Goal: Transaction & Acquisition: Purchase product/service

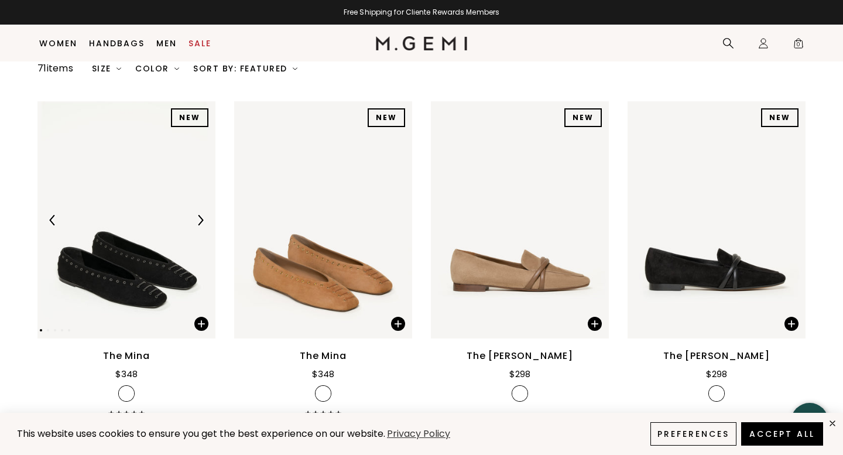
scroll to position [124, 0]
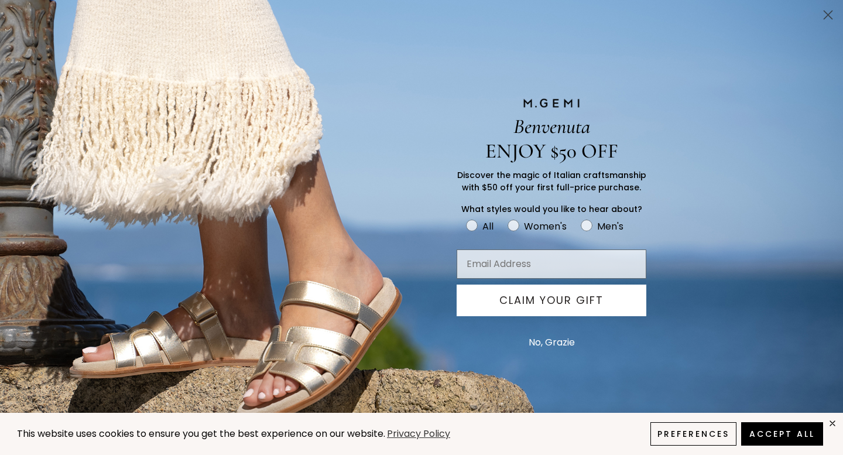
click at [824, 20] on circle "Close dialog" at bounding box center [827, 14] width 19 height 19
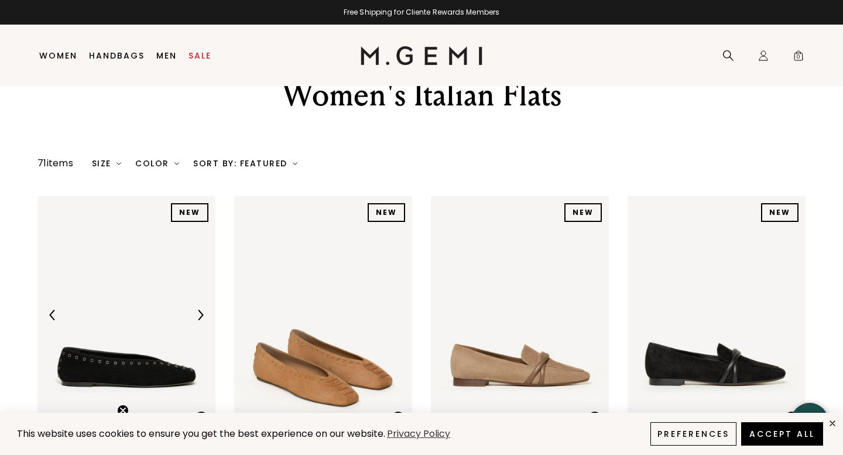
scroll to position [0, 0]
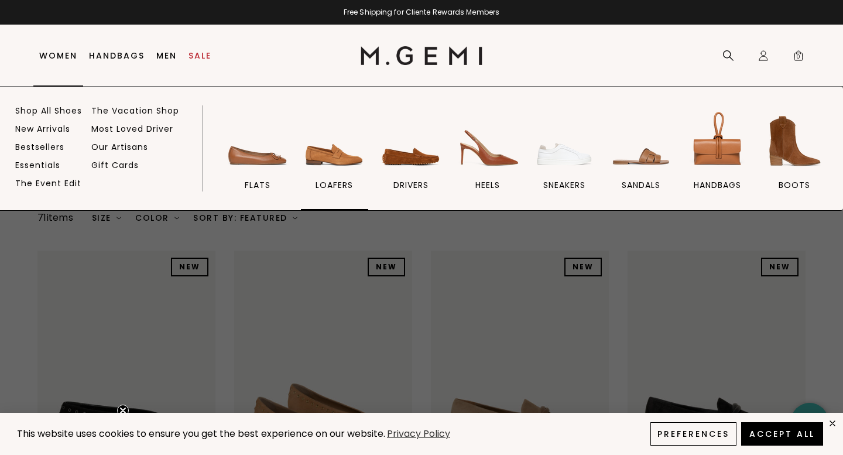
click at [353, 172] on img at bounding box center [334, 141] width 66 height 66
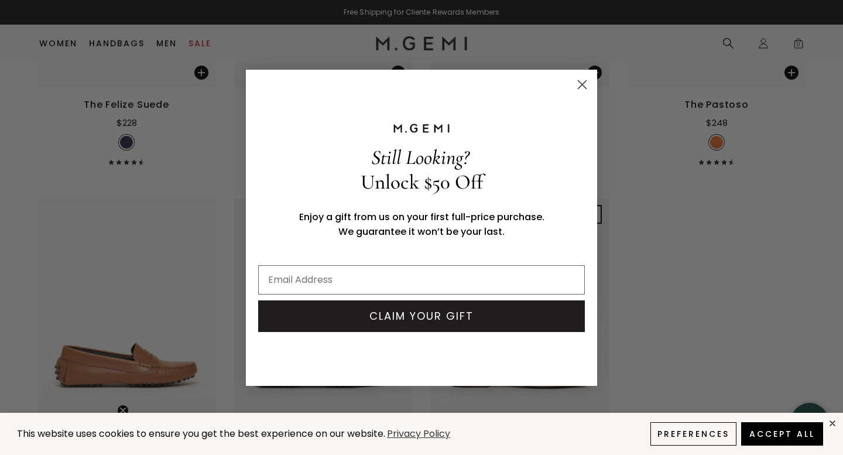
scroll to position [2146, 0]
click at [591, 80] on circle "Close dialog" at bounding box center [581, 83] width 19 height 19
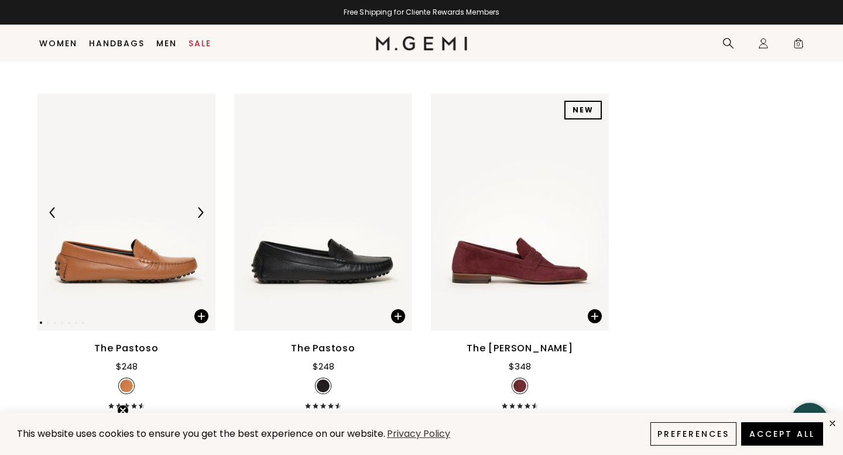
scroll to position [2241, 0]
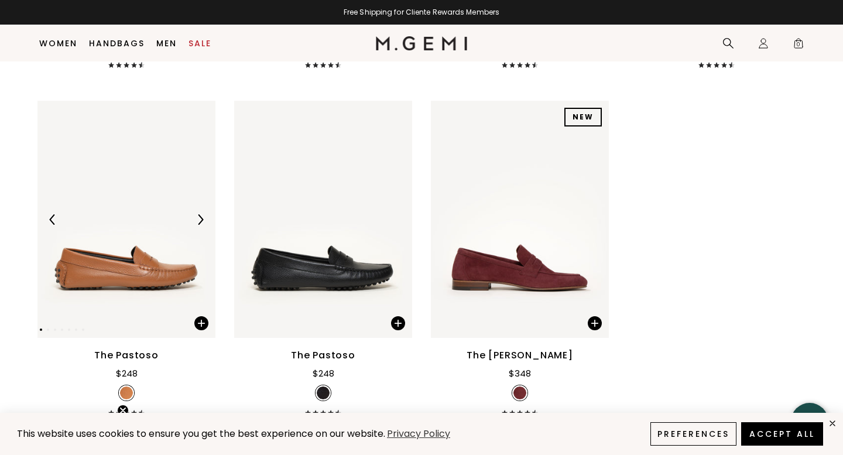
click at [153, 210] on div at bounding box center [126, 219] width 178 height 19
click at [143, 242] on img at bounding box center [126, 219] width 178 height 237
click at [194, 210] on div at bounding box center [200, 219] width 19 height 19
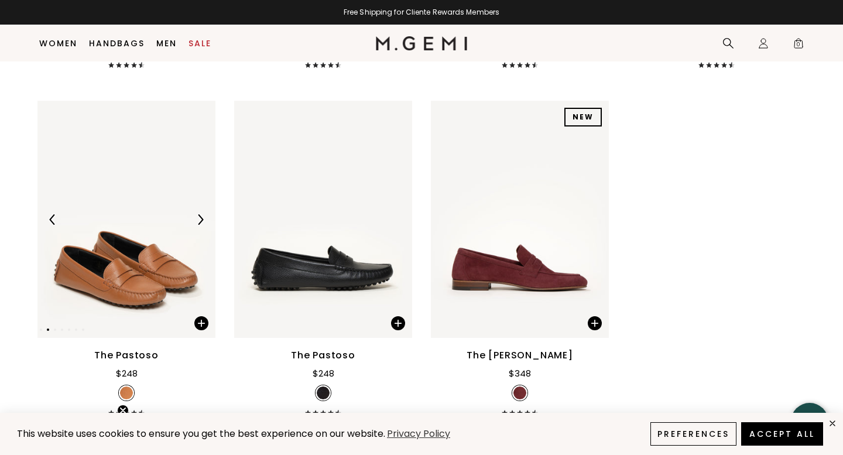
click at [194, 210] on div at bounding box center [200, 219] width 19 height 19
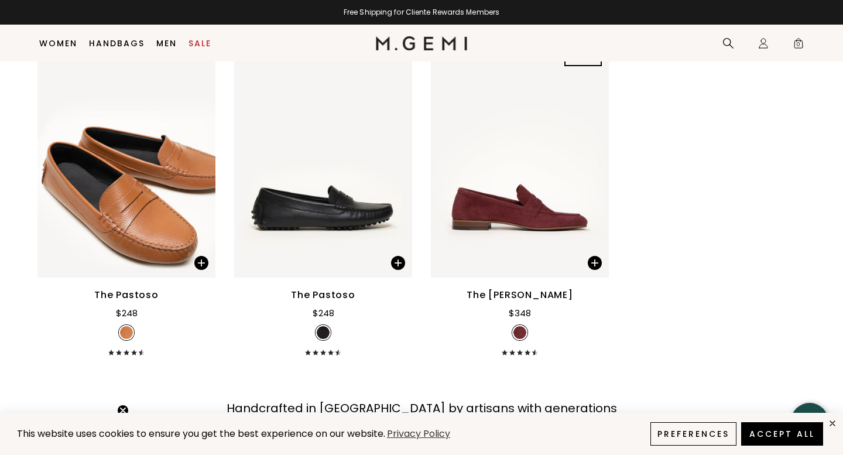
scroll to position [2306, 0]
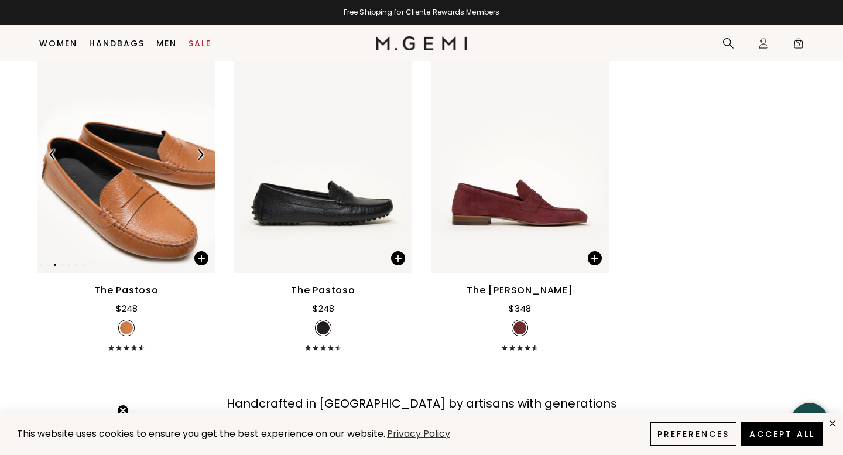
click at [147, 249] on img at bounding box center [126, 154] width 178 height 237
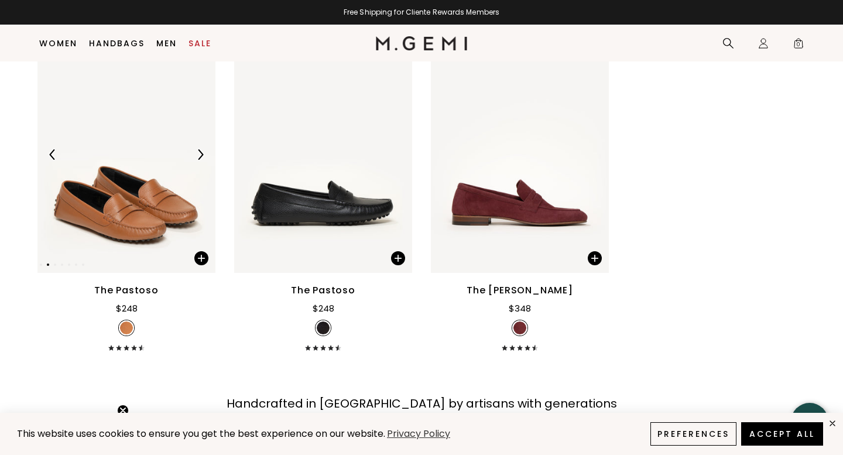
click at [164, 199] on img at bounding box center [126, 154] width 178 height 237
click at [161, 167] on img at bounding box center [126, 154] width 178 height 237
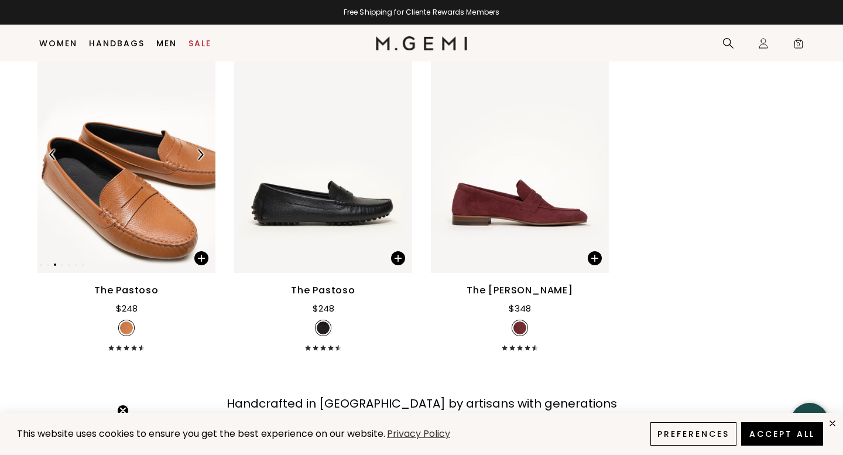
click at [206, 145] on div at bounding box center [200, 154] width 19 height 19
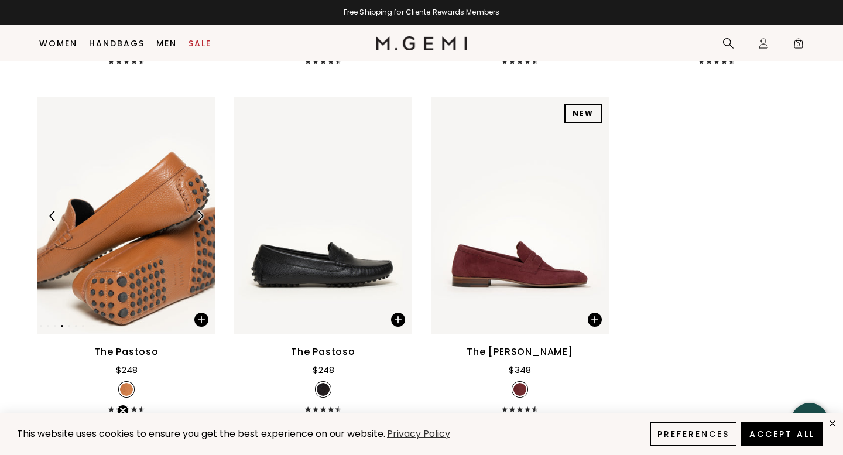
scroll to position [2159, 0]
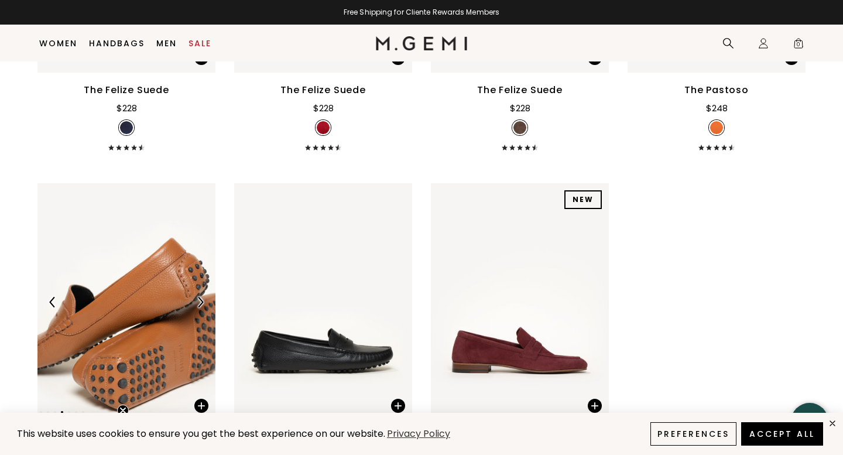
click at [152, 216] on img at bounding box center [126, 301] width 178 height 237
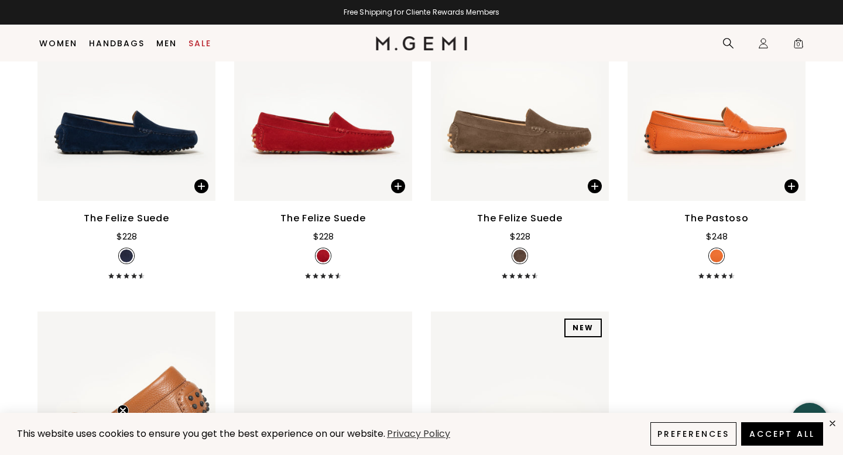
scroll to position [1970, 0]
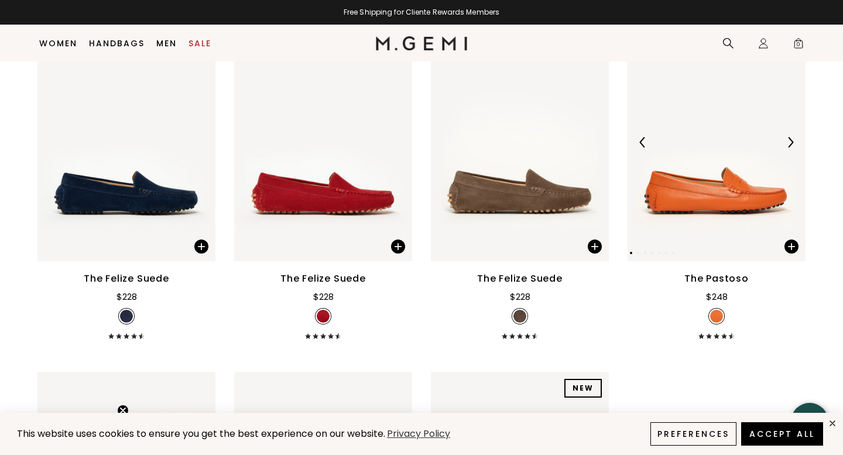
click at [661, 164] on img at bounding box center [717, 142] width 178 height 237
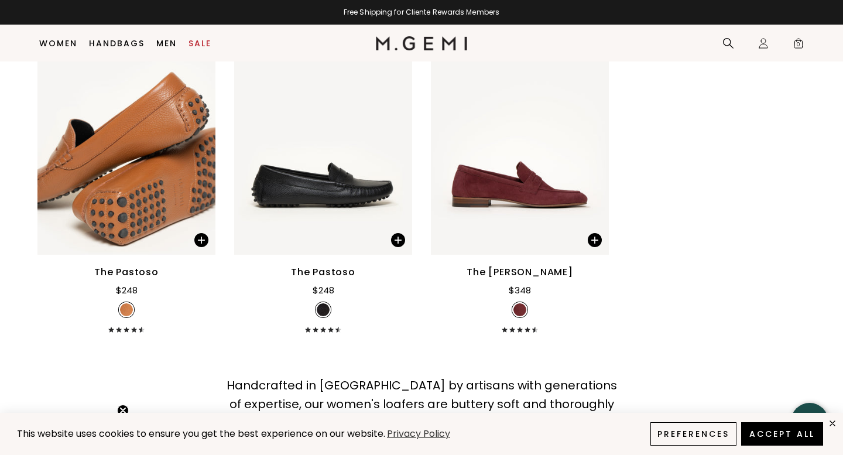
scroll to position [2297, 0]
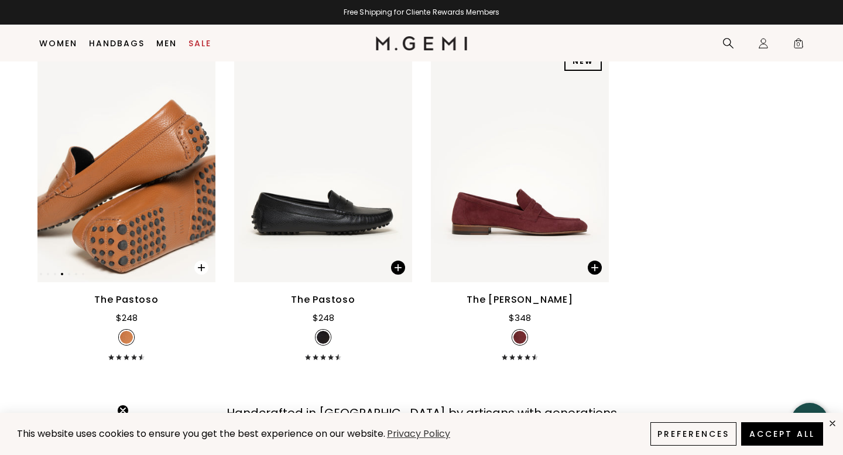
click at [202, 260] on span at bounding box center [201, 267] width 14 height 14
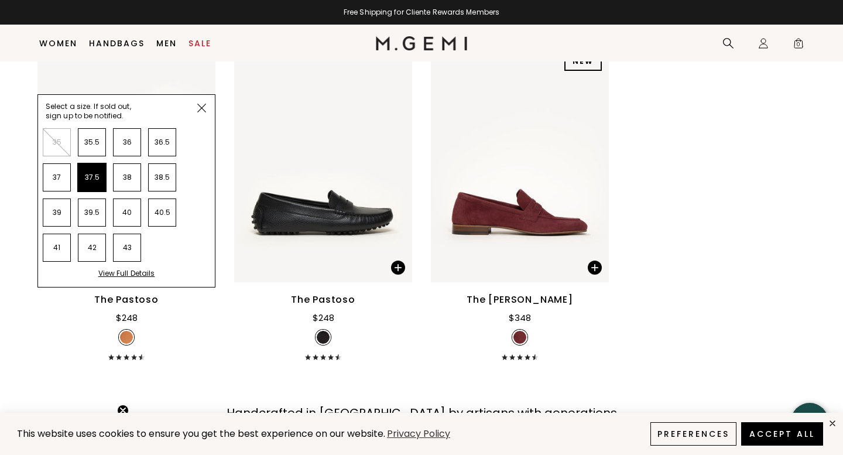
click at [101, 163] on li "37.5" at bounding box center [92, 177] width 28 height 28
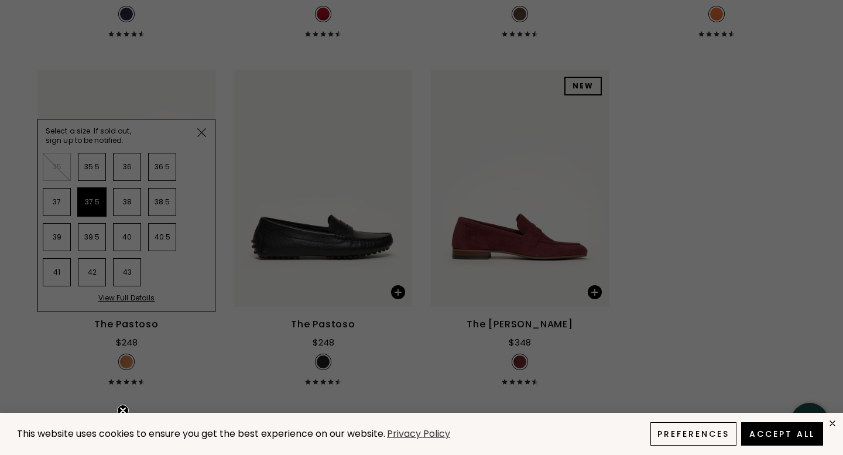
scroll to position [0, 0]
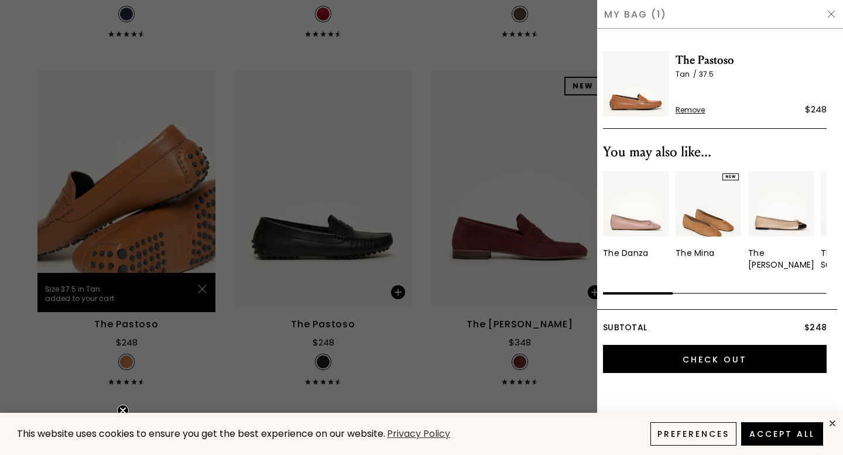
click at [641, 98] on img at bounding box center [636, 84] width 66 height 66
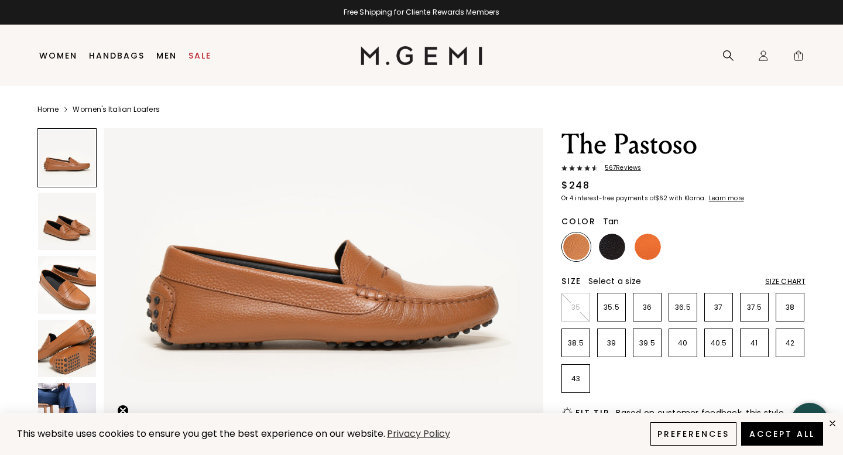
scroll to position [109, 0]
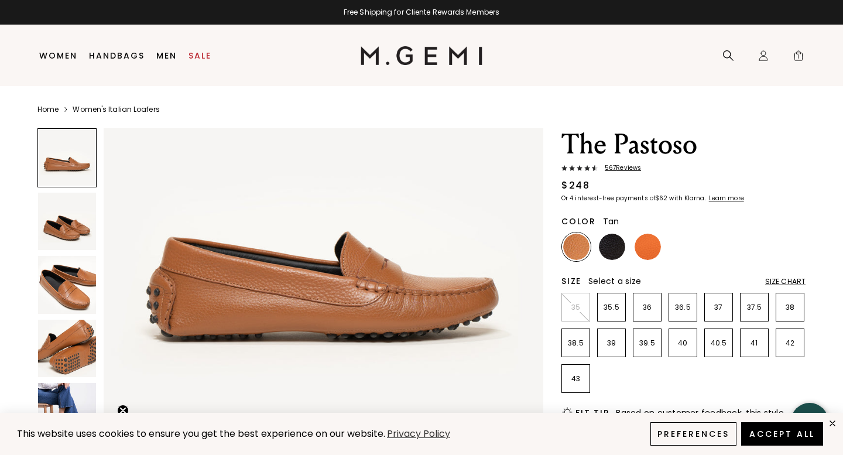
click at [62, 284] on img at bounding box center [67, 285] width 58 height 58
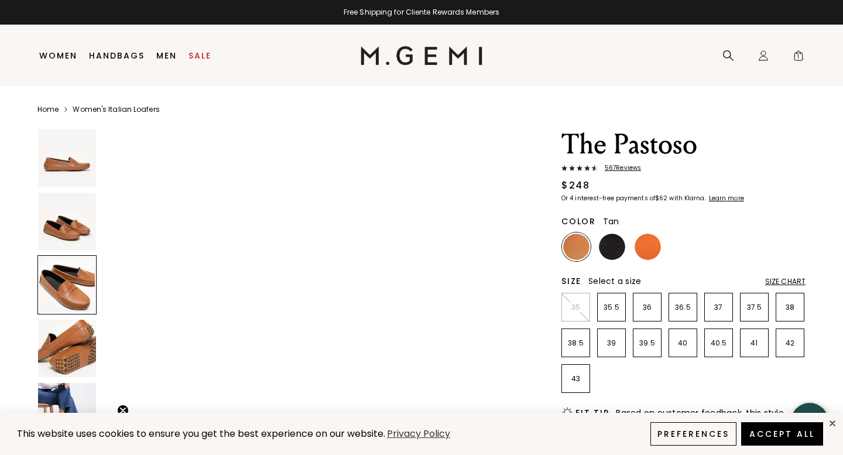
scroll to position [1003, 0]
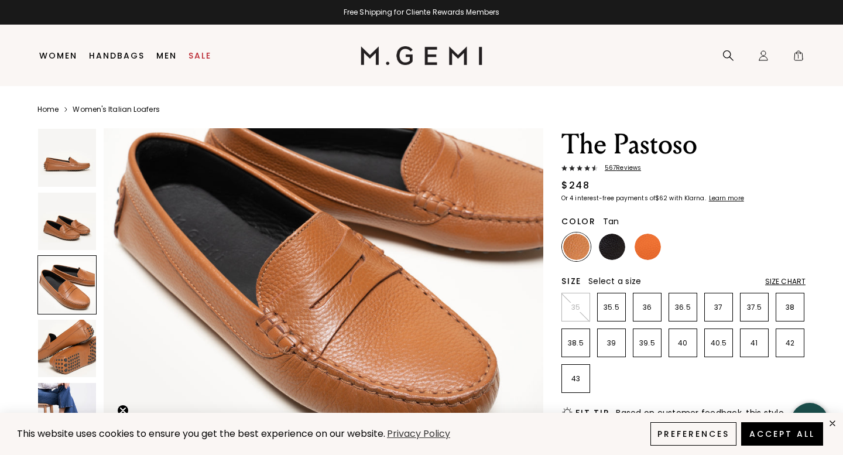
click at [79, 355] on img at bounding box center [67, 349] width 58 height 58
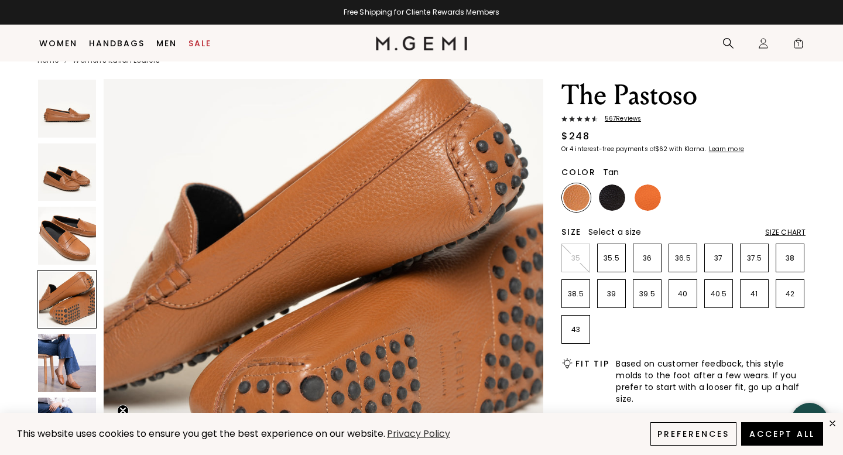
scroll to position [23, 0]
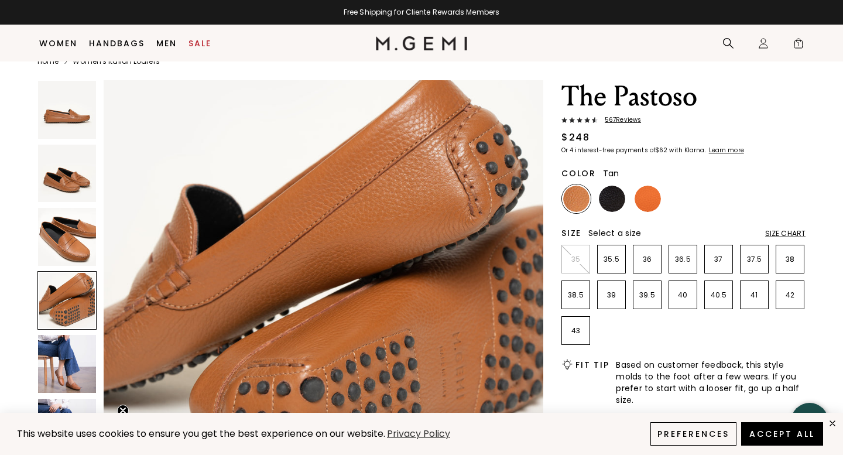
click at [75, 362] on img at bounding box center [67, 364] width 58 height 58
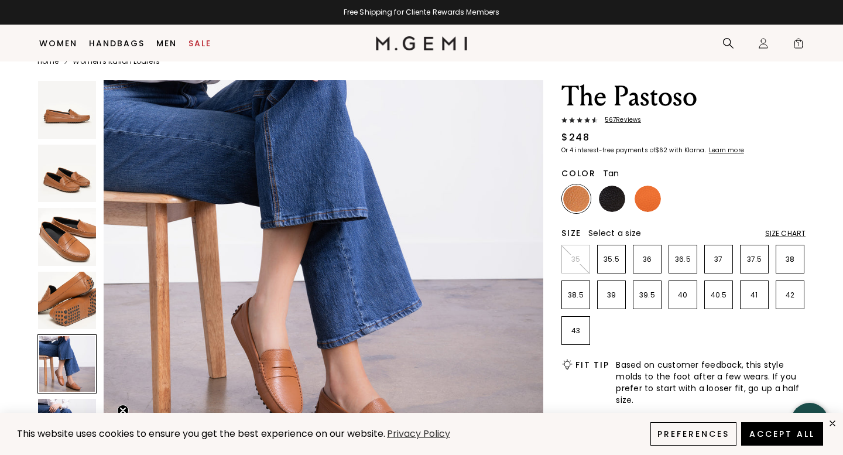
scroll to position [1915, 0]
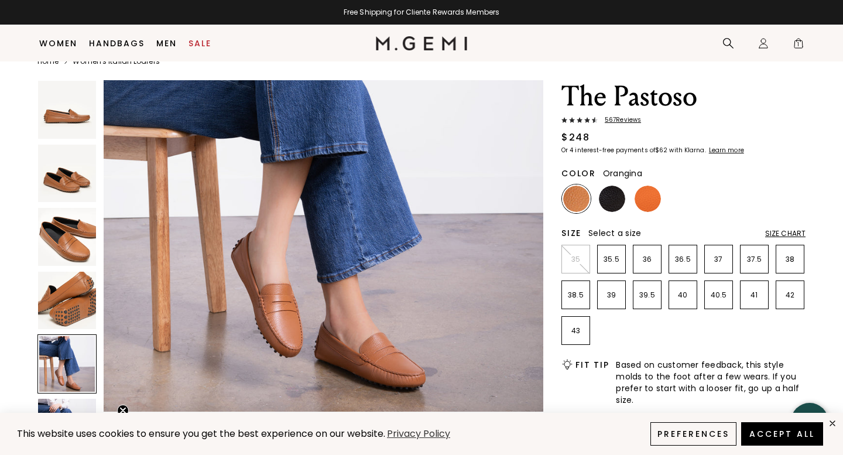
click at [650, 193] on img at bounding box center [648, 199] width 26 height 26
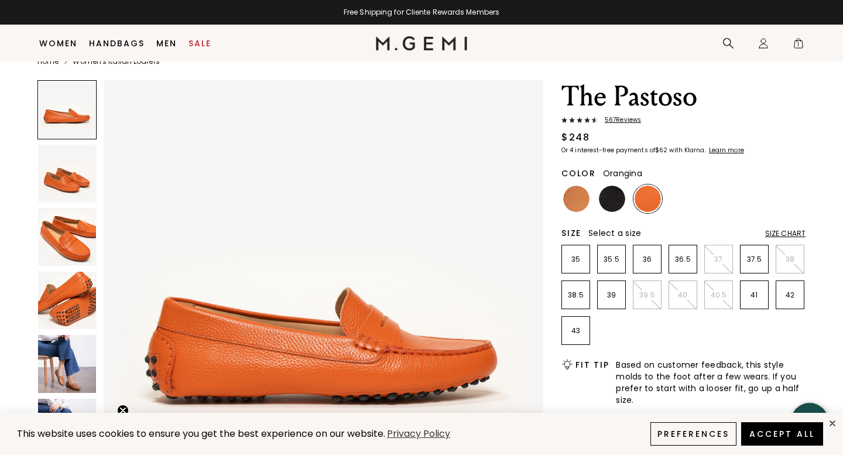
click at [63, 324] on img at bounding box center [67, 301] width 58 height 58
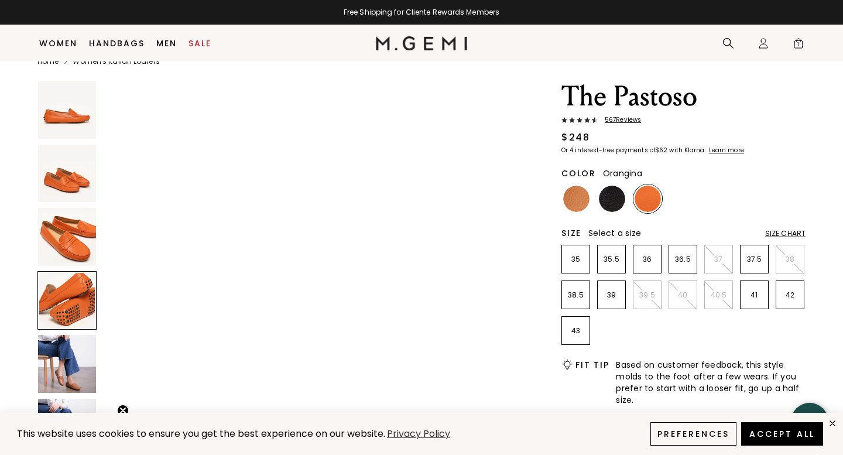
scroll to position [1355, 0]
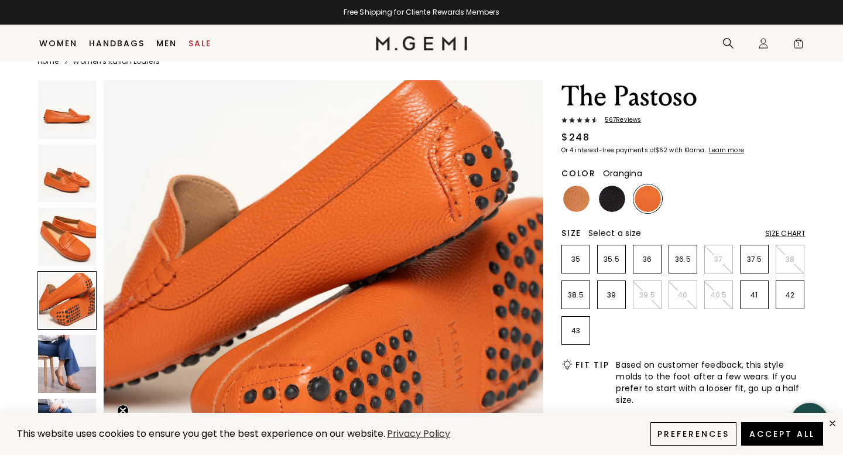
click at [65, 227] on img at bounding box center [67, 237] width 58 height 58
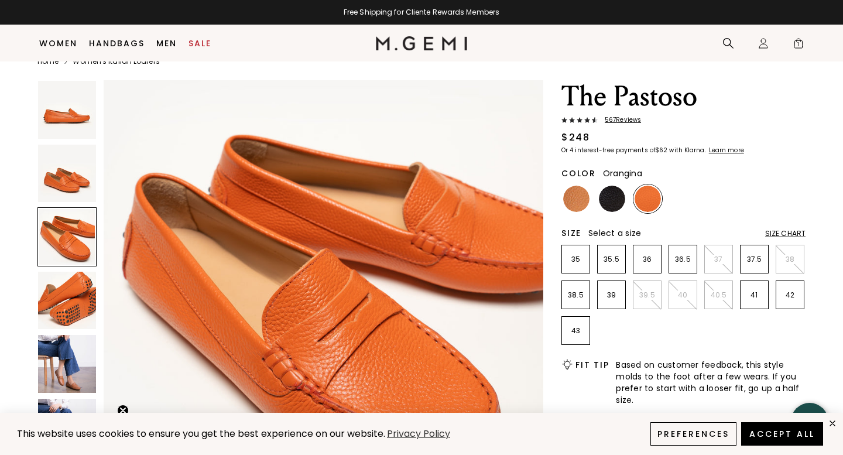
scroll to position [903, 0]
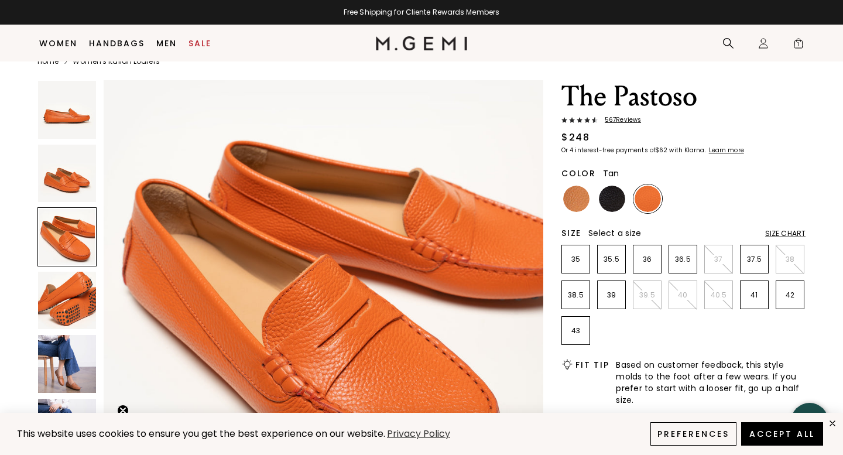
click at [575, 199] on img at bounding box center [576, 199] width 26 height 26
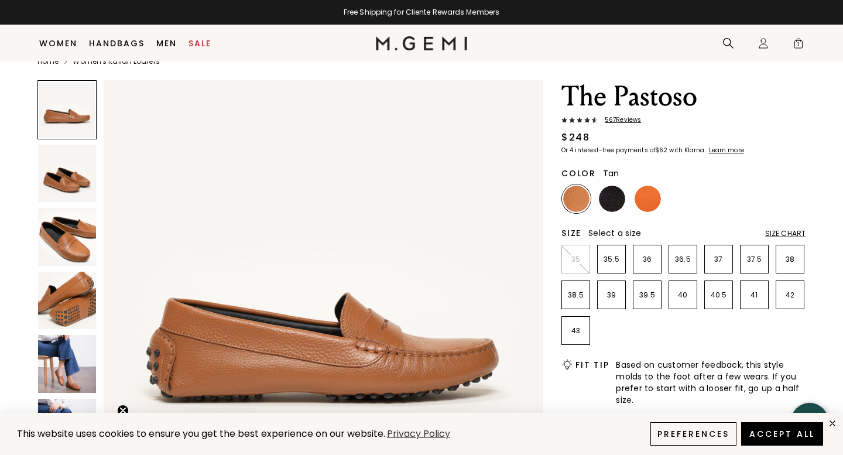
click at [67, 201] on img at bounding box center [67, 174] width 58 height 58
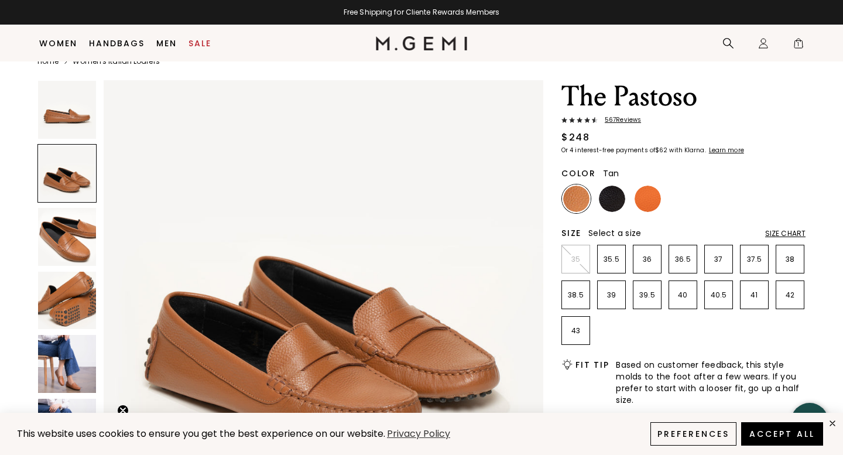
click at [71, 246] on img at bounding box center [67, 237] width 58 height 58
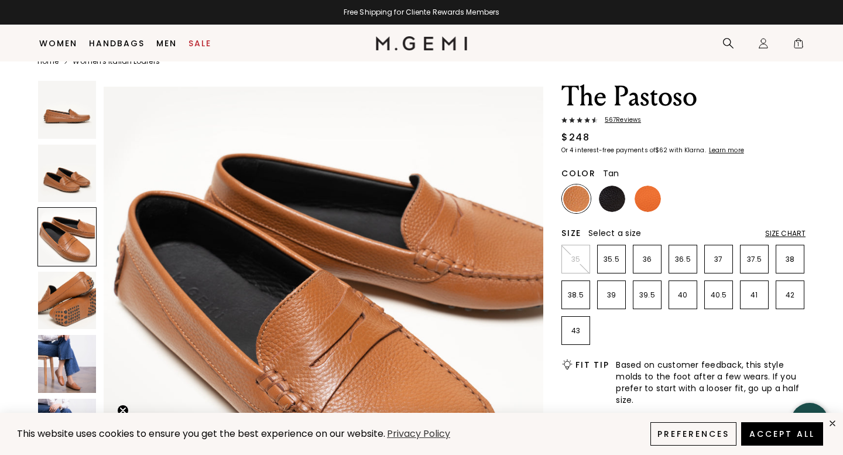
scroll to position [903, 0]
